Goal: Information Seeking & Learning: Learn about a topic

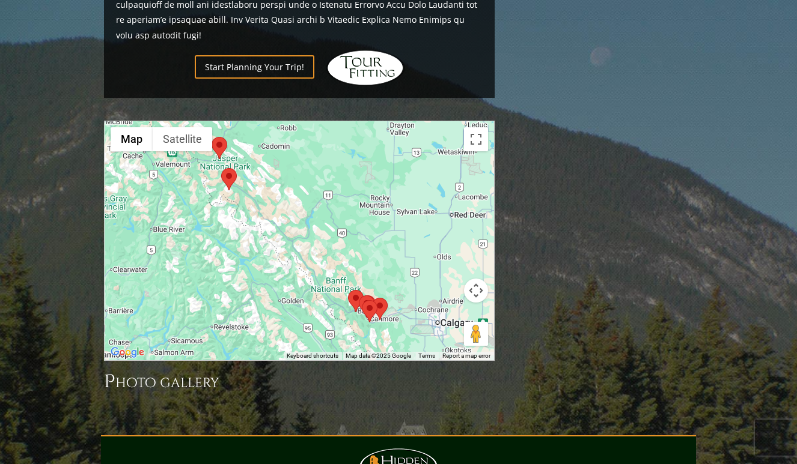
scroll to position [1072, 0]
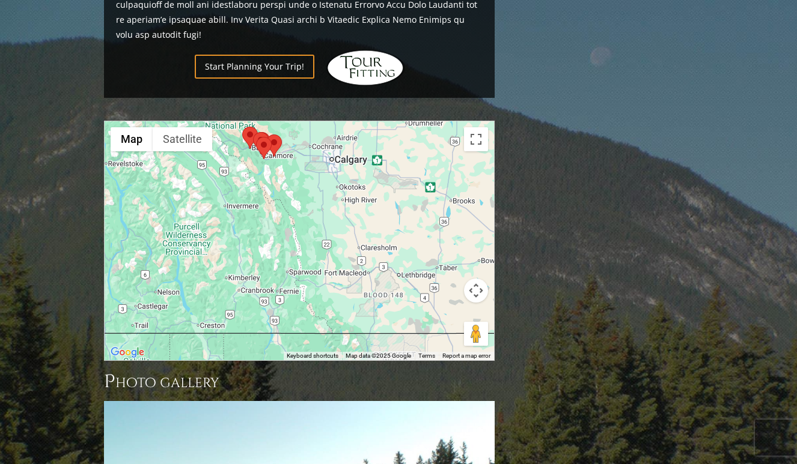
drag, startPoint x: 359, startPoint y: 141, endPoint x: 245, endPoint y: -47, distance: 219.5
click at [245, 0] on html "Hidden Links Golf Top Nav About Contact Testimonials The Open Request a Custom …" at bounding box center [398, 13] width 797 height 2170
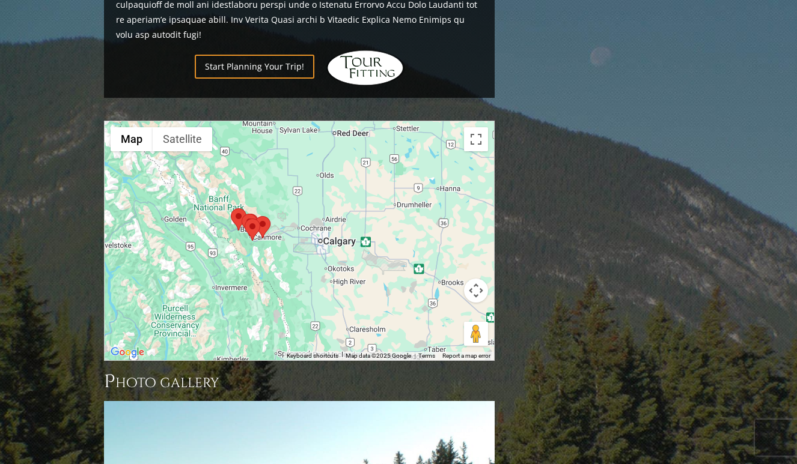
drag, startPoint x: 339, startPoint y: 154, endPoint x: 339, endPoint y: 275, distance: 121.4
click at [339, 275] on div at bounding box center [299, 240] width 389 height 239
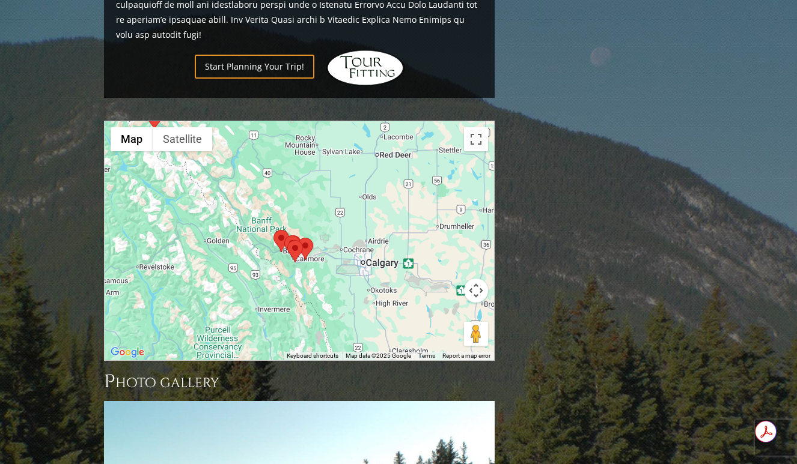
drag, startPoint x: 336, startPoint y: 157, endPoint x: 375, endPoint y: 183, distance: 46.8
click at [377, 183] on div at bounding box center [299, 240] width 389 height 239
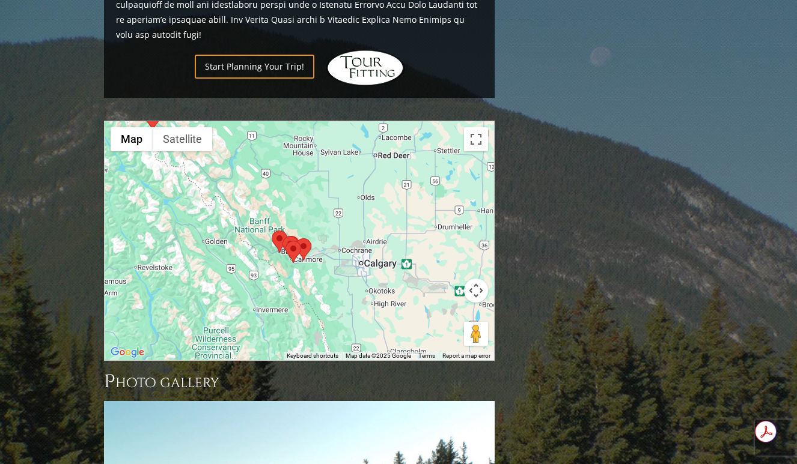
drag, startPoint x: 629, startPoint y: 312, endPoint x: 635, endPoint y: 105, distance: 207.9
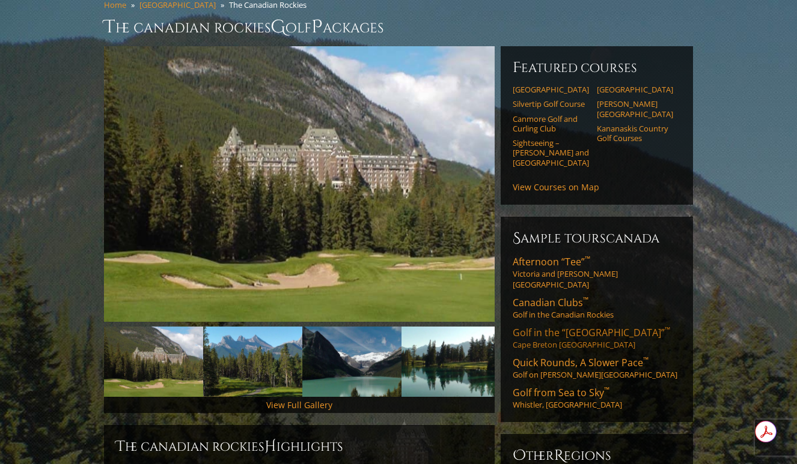
scroll to position [111, 0]
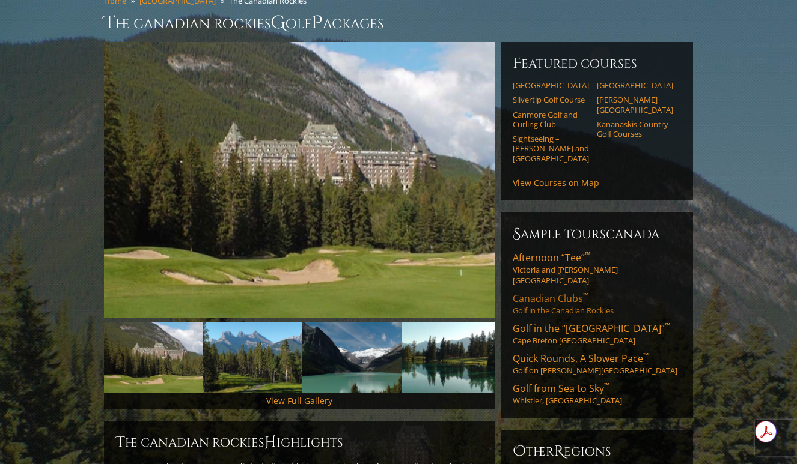
click at [565, 292] on link "Canadian Clubs ™ Golf in the Canadian Rockies" at bounding box center [596, 304] width 168 height 24
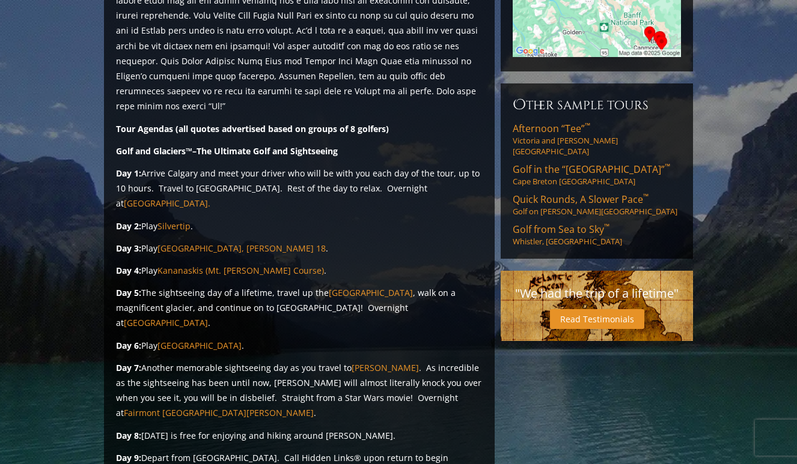
scroll to position [351, 0]
